Goal: Navigation & Orientation: Find specific page/section

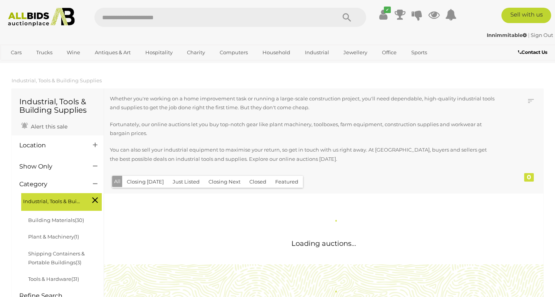
scroll to position [501, 0]
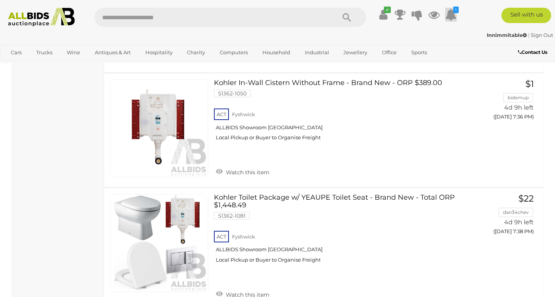
click at [451, 15] on icon at bounding box center [451, 15] width 12 height 14
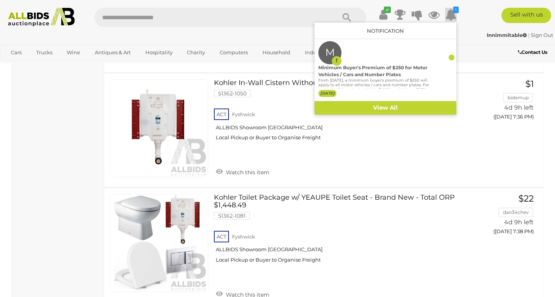
click at [451, 15] on icon at bounding box center [451, 15] width 12 height 14
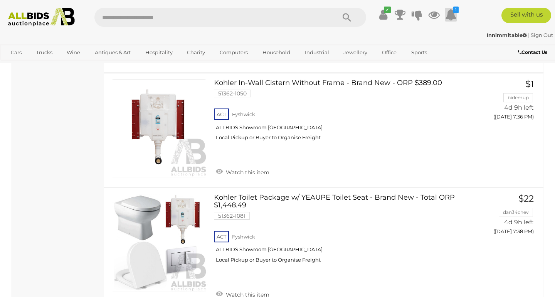
click at [451, 15] on icon at bounding box center [451, 15] width 12 height 14
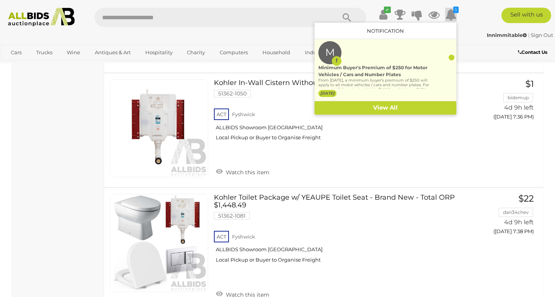
click at [449, 57] on div at bounding box center [451, 58] width 6 height 6
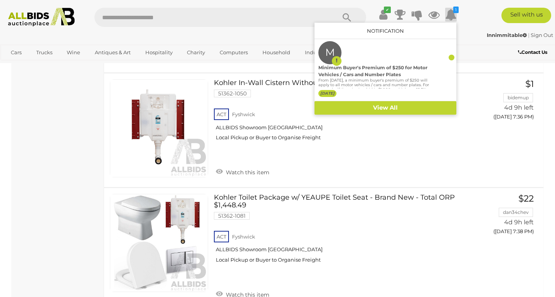
click at [464, 17] on div "✔ Your account is up to date Transaction History 1 M" at bounding box center [419, 16] width 94 height 17
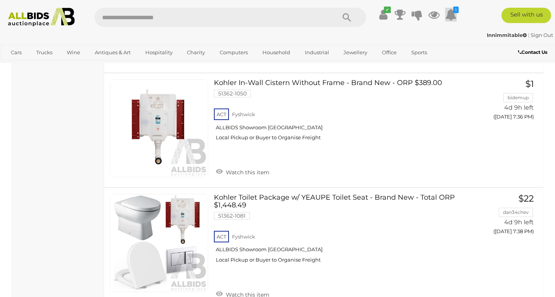
click at [452, 16] on icon at bounding box center [451, 15] width 12 height 14
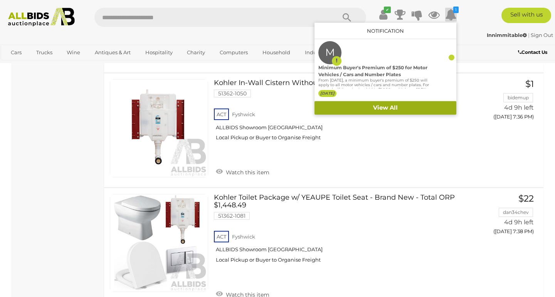
click at [375, 105] on link "View All" at bounding box center [385, 107] width 142 height 13
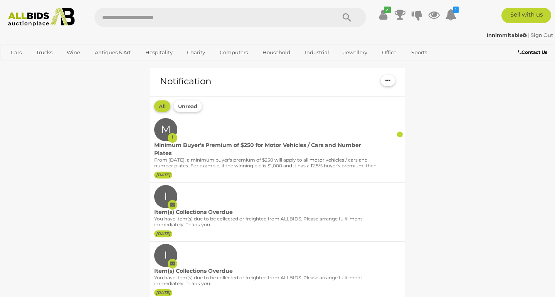
click at [391, 79] on button "button" at bounding box center [387, 80] width 14 height 11
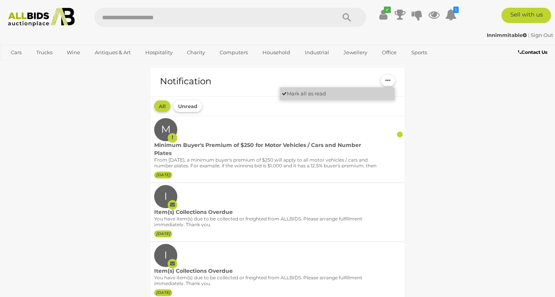
click at [340, 96] on link "Mark all as read" at bounding box center [337, 93] width 115 height 13
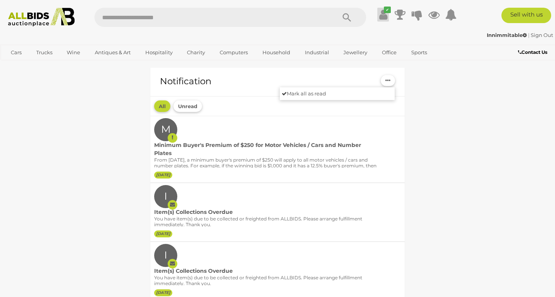
click at [384, 17] on icon at bounding box center [383, 15] width 8 height 14
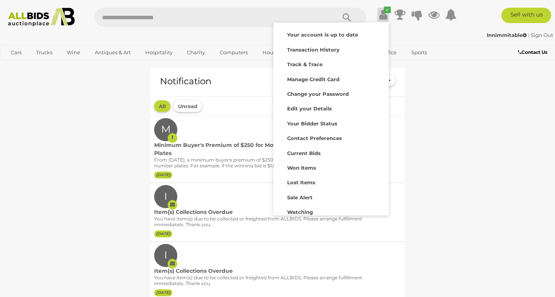
click at [384, 17] on icon at bounding box center [383, 15] width 8 height 14
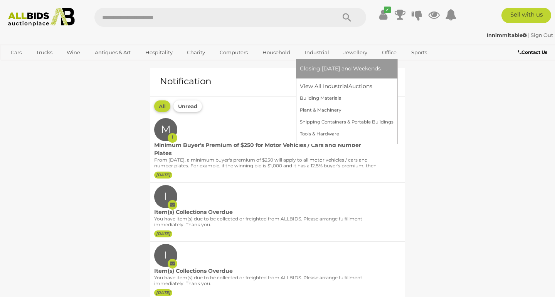
click at [316, 52] on link "Industrial" at bounding box center [317, 52] width 34 height 13
click at [317, 87] on link "View All Industrial Auctions" at bounding box center [347, 86] width 94 height 12
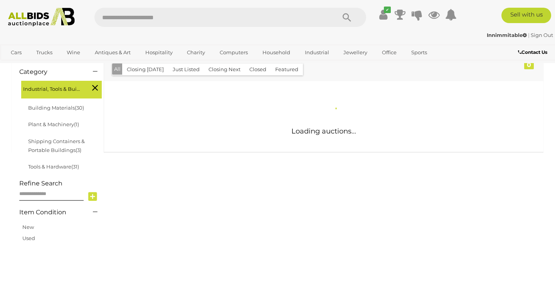
scroll to position [156, 0]
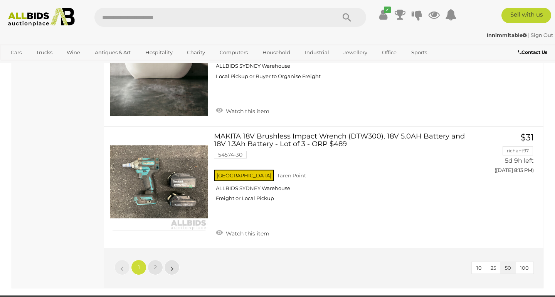
scroll to position [5883, 0]
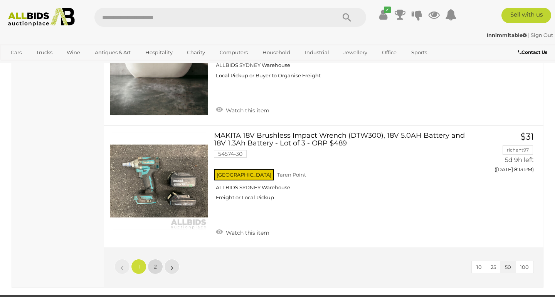
click at [158, 259] on link "2" at bounding box center [154, 266] width 15 height 15
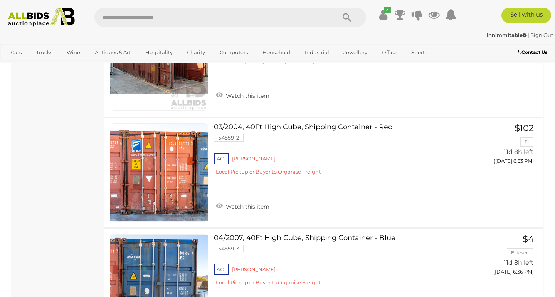
scroll to position [1054, 0]
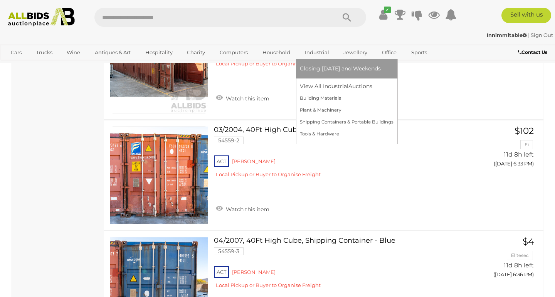
click at [313, 53] on link "Industrial" at bounding box center [317, 52] width 34 height 13
